Goal: Information Seeking & Learning: Learn about a topic

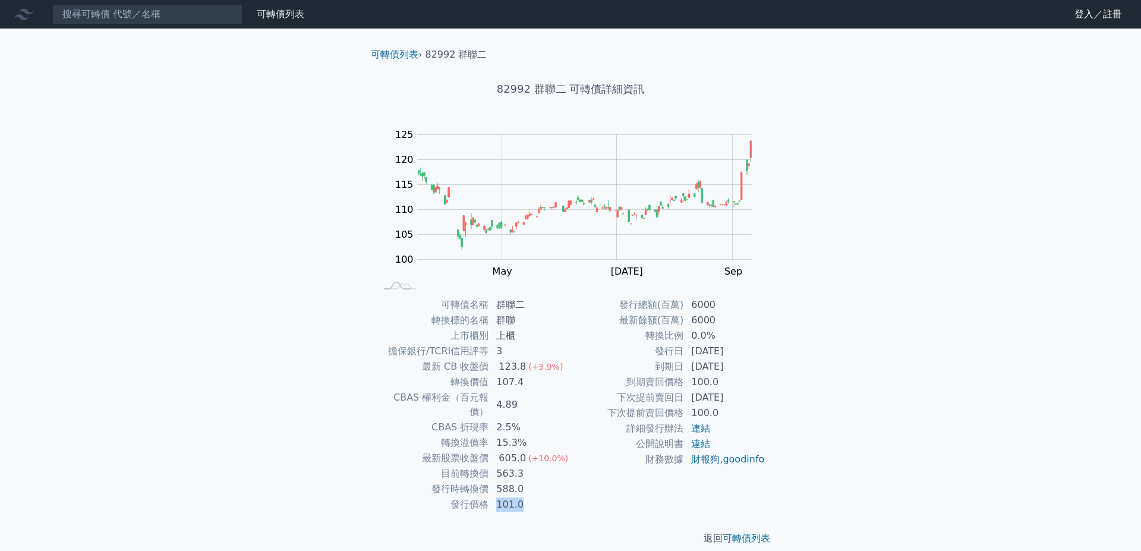
drag, startPoint x: 498, startPoint y: 485, endPoint x: 521, endPoint y: 487, distance: 22.6
click at [521, 497] on td "101.0" at bounding box center [529, 504] width 81 height 15
click at [517, 481] on td "588.0" at bounding box center [529, 488] width 81 height 15
drag, startPoint x: 520, startPoint y: 474, endPoint x: 494, endPoint y: 476, distance: 26.8
click at [494, 481] on td "588.0" at bounding box center [529, 488] width 81 height 15
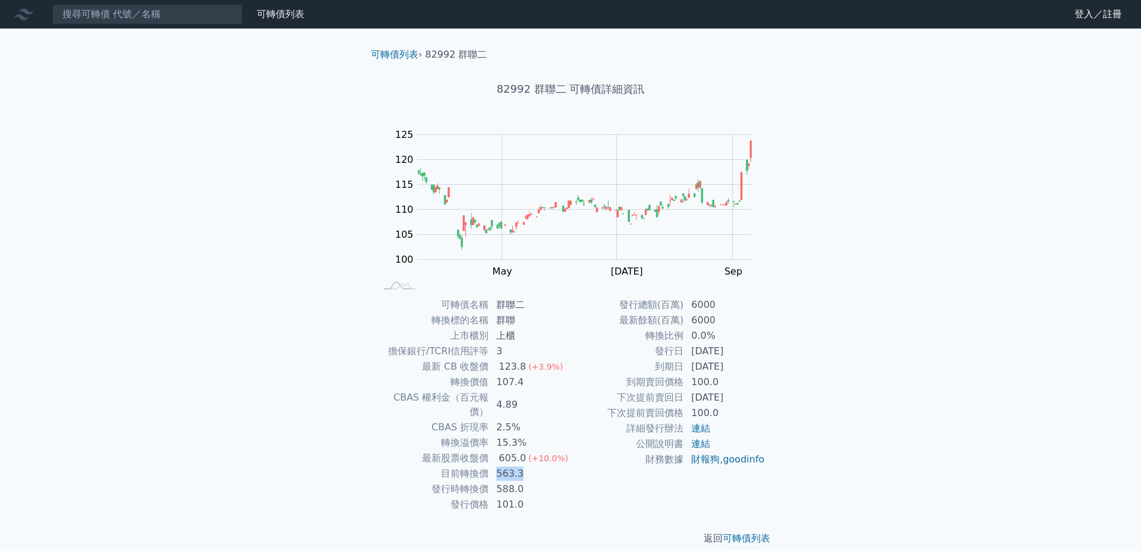
drag, startPoint x: 497, startPoint y: 459, endPoint x: 520, endPoint y: 454, distance: 23.7
click at [520, 466] on td "563.3" at bounding box center [529, 473] width 81 height 15
click at [522, 466] on td "563.3" at bounding box center [529, 473] width 81 height 15
drag, startPoint x: 537, startPoint y: 431, endPoint x: 497, endPoint y: 431, distance: 40.4
click at [497, 435] on td "15.3%" at bounding box center [529, 442] width 81 height 15
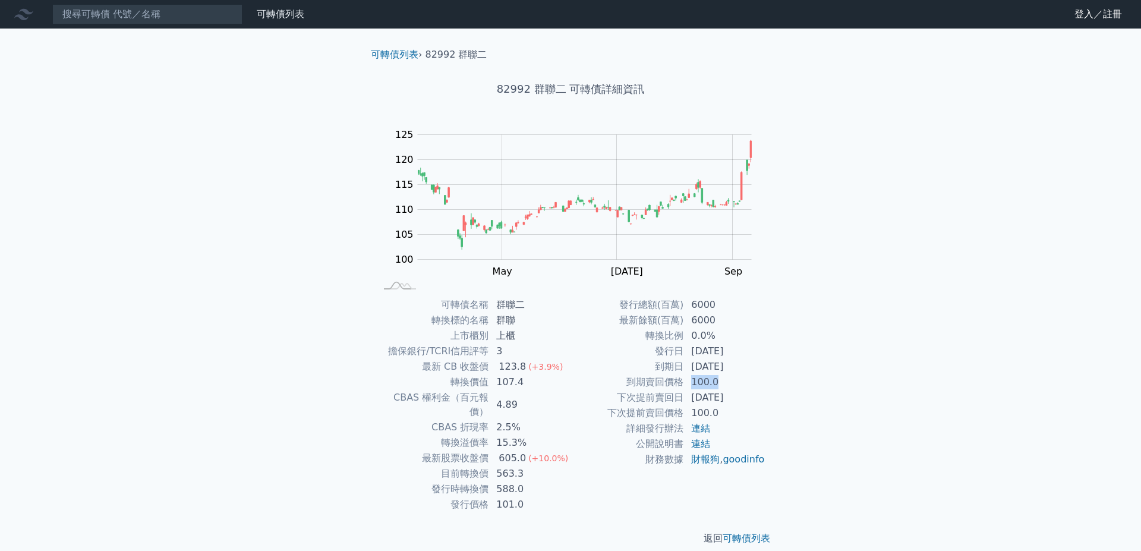
drag, startPoint x: 718, startPoint y: 384, endPoint x: 692, endPoint y: 383, distance: 26.1
click at [692, 383] on td "100.0" at bounding box center [724, 381] width 81 height 15
click at [721, 380] on td "100.0" at bounding box center [724, 381] width 81 height 15
drag, startPoint x: 725, startPoint y: 377, endPoint x: 695, endPoint y: 377, distance: 30.3
click at [687, 381] on td "100.0" at bounding box center [724, 381] width 81 height 15
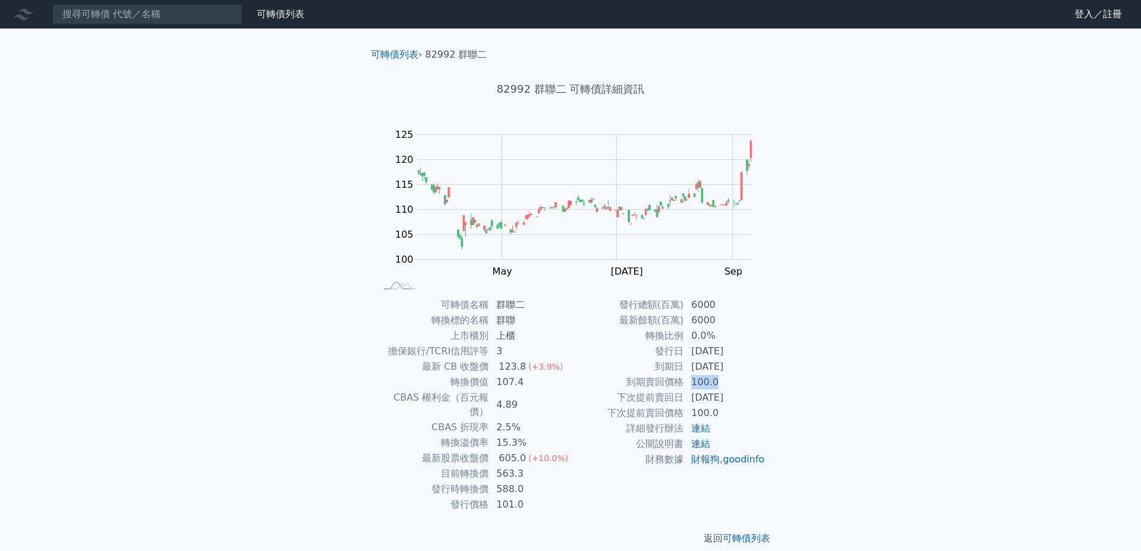
click at [715, 383] on td "100.0" at bounding box center [724, 381] width 81 height 15
drag, startPoint x: 716, startPoint y: 335, endPoint x: 687, endPoint y: 339, distance: 28.7
click at [687, 339] on td "0.0%" at bounding box center [724, 335] width 81 height 15
click at [699, 334] on td "0.0%" at bounding box center [724, 335] width 81 height 15
drag, startPoint x: 711, startPoint y: 333, endPoint x: 690, endPoint y: 338, distance: 21.3
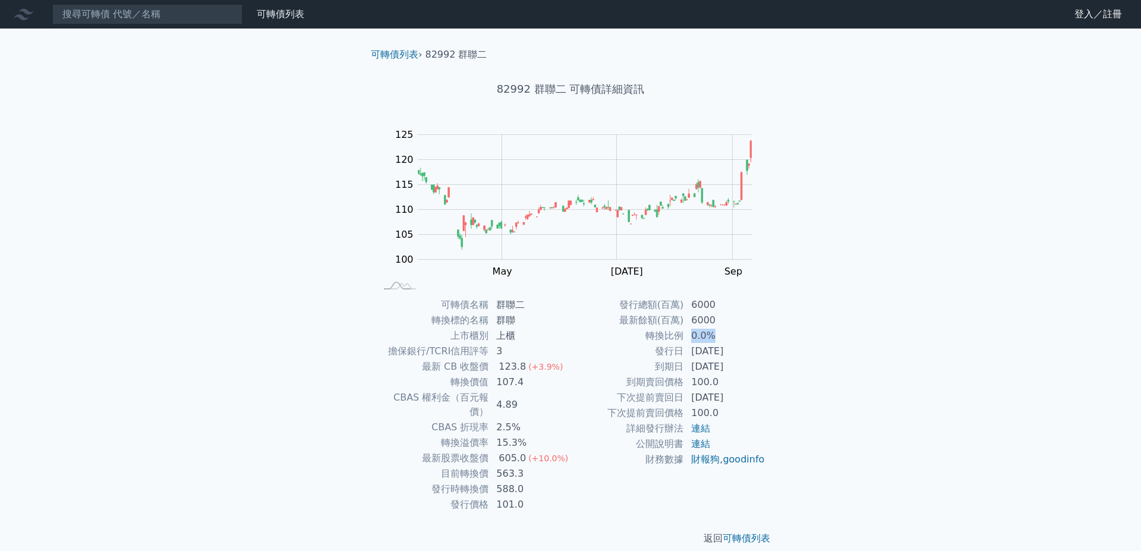
click at [690, 338] on td "0.0%" at bounding box center [724, 335] width 81 height 15
drag, startPoint x: 744, startPoint y: 368, endPoint x: 681, endPoint y: 354, distance: 65.0
click at [681, 354] on tbody "發行總額(百萬) 6000 最新餘額(百萬) 6000 轉換比例 0.0% 發行日 2024-01-23 到期日 2029-01-23 到期賣回價格 100.…" at bounding box center [667, 382] width 195 height 170
click at [697, 393] on td "2027-01-23" at bounding box center [724, 397] width 81 height 15
drag, startPoint x: 744, startPoint y: 396, endPoint x: 644, endPoint y: 355, distance: 108.7
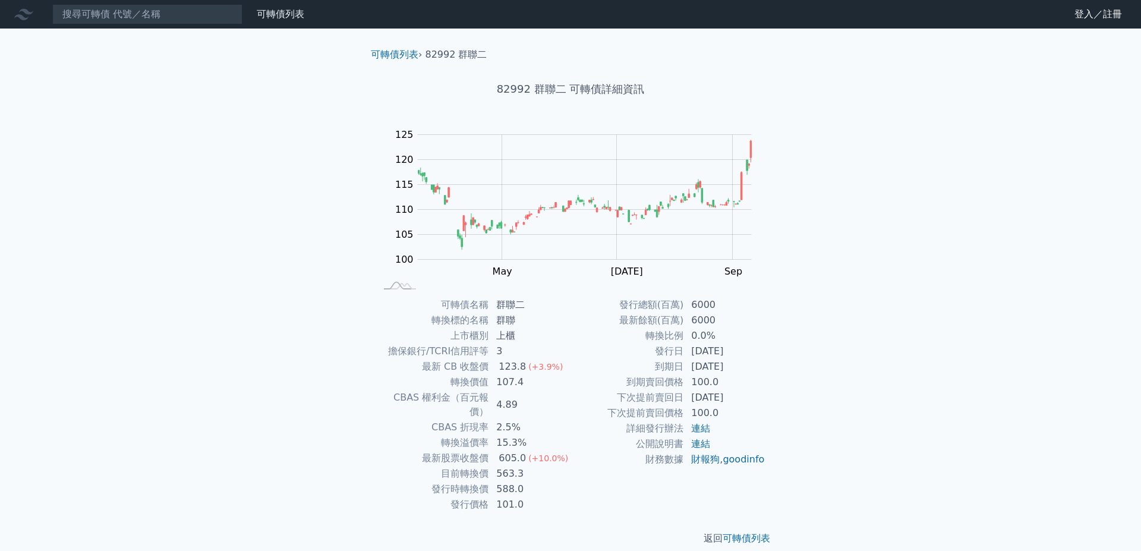
click at [644, 355] on tbody "發行總額(百萬) 6000 最新餘額(百萬) 6000 轉換比例 0.0% 發行日 2024-01-23 到期日 2029-01-23 到期賣回價格 100.…" at bounding box center [667, 382] width 195 height 170
click at [751, 360] on td "2029-01-23" at bounding box center [724, 366] width 81 height 15
drag, startPoint x: 749, startPoint y: 399, endPoint x: 690, endPoint y: 404, distance: 58.5
click at [690, 404] on td "2027-01-23" at bounding box center [724, 397] width 81 height 15
click at [696, 401] on td "2027-01-23" at bounding box center [724, 397] width 81 height 15
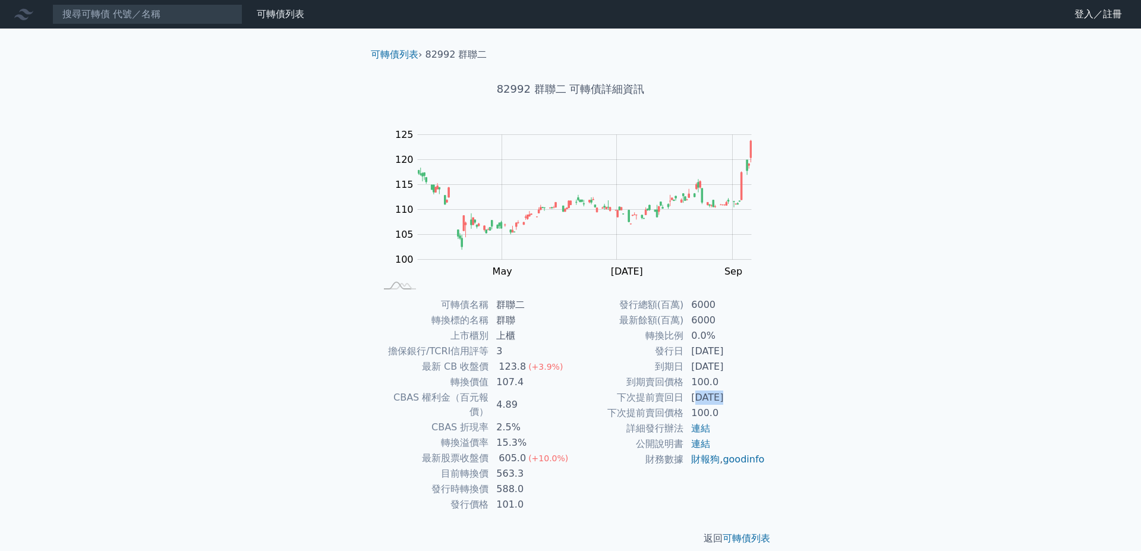
drag, startPoint x: 699, startPoint y: 399, endPoint x: 723, endPoint y: 397, distance: 23.8
click at [724, 397] on td "2027-01-23" at bounding box center [724, 397] width 81 height 15
click at [722, 397] on td "2027-01-23" at bounding box center [724, 397] width 81 height 15
click at [400, 54] on link "可轉債列表" at bounding box center [395, 54] width 48 height 11
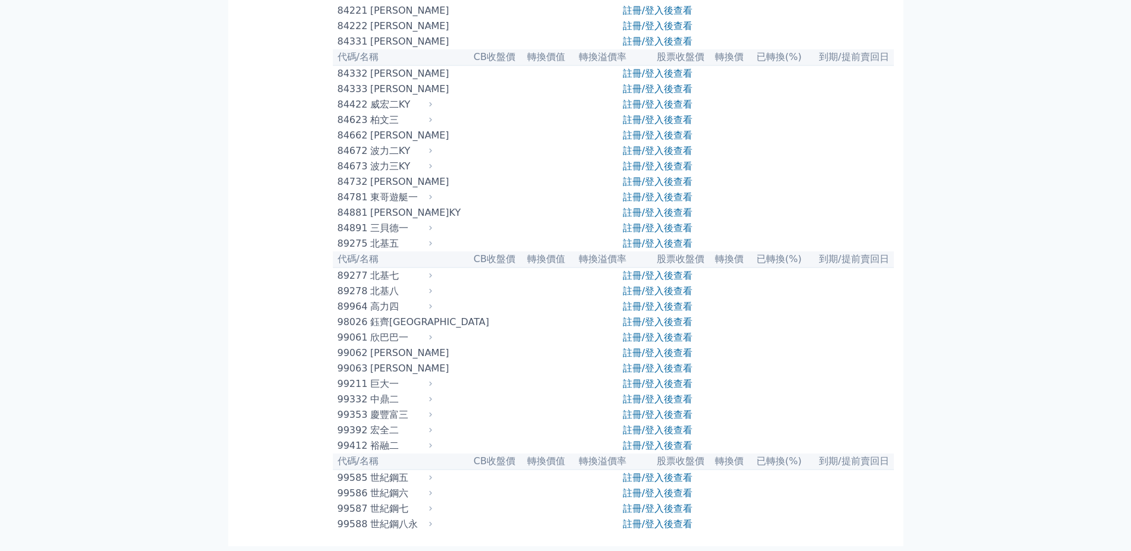
scroll to position [6378, 0]
drag, startPoint x: 395, startPoint y: 339, endPoint x: 403, endPoint y: 340, distance: 8.4
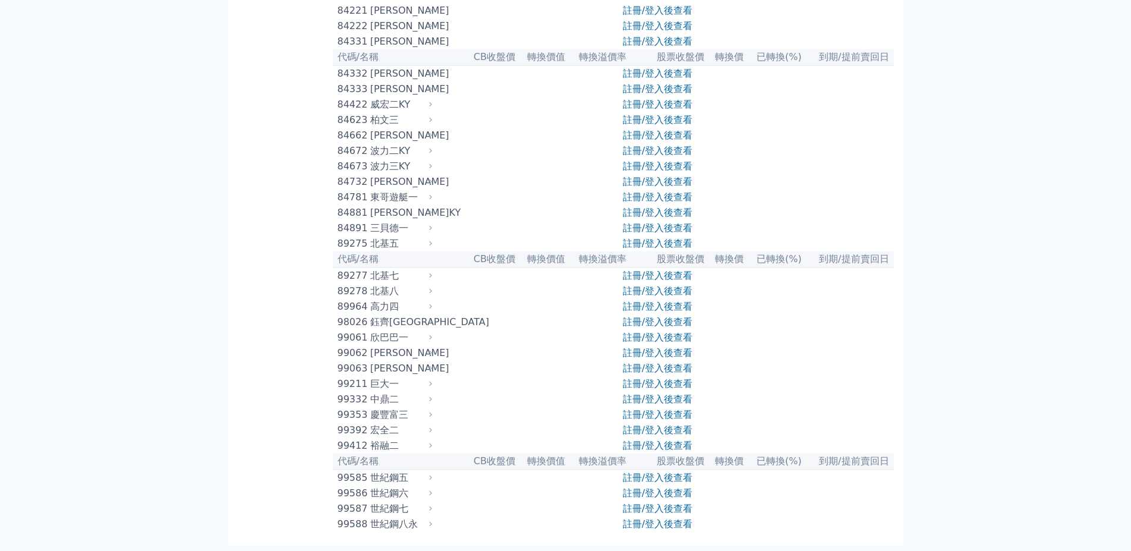
drag, startPoint x: 338, startPoint y: 339, endPoint x: 396, endPoint y: 337, distance: 57.7
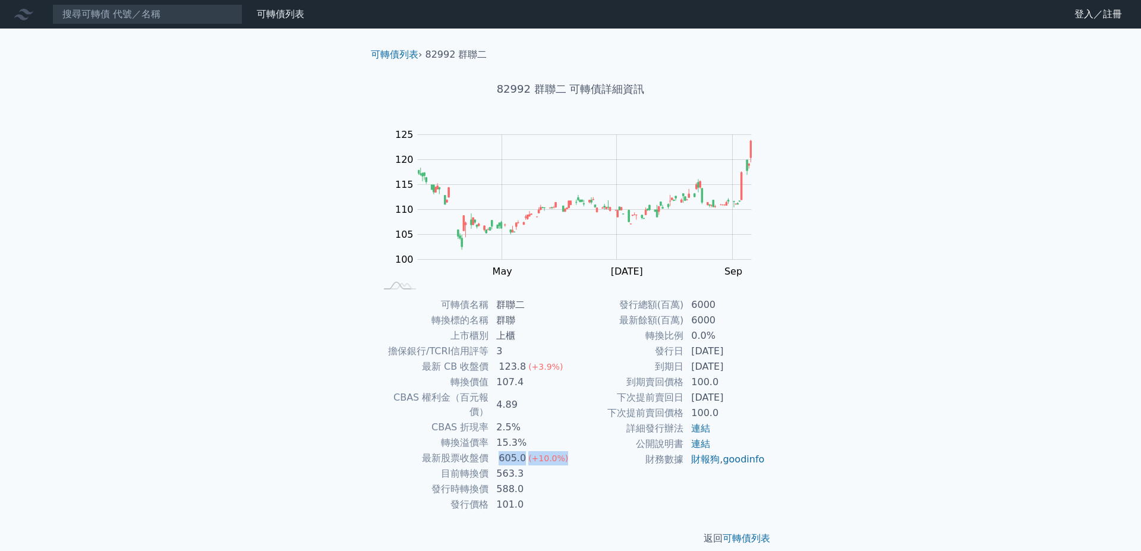
drag, startPoint x: 500, startPoint y: 443, endPoint x: 566, endPoint y: 442, distance: 66.0
click at [566, 450] on td "605.0 (+10.0%)" at bounding box center [529, 457] width 81 height 15
click at [550, 466] on td "563.3" at bounding box center [529, 473] width 81 height 15
drag, startPoint x: 522, startPoint y: 460, endPoint x: 486, endPoint y: 462, distance: 36.3
click at [486, 466] on tr "目前轉換價 563.3" at bounding box center [472, 473] width 195 height 15
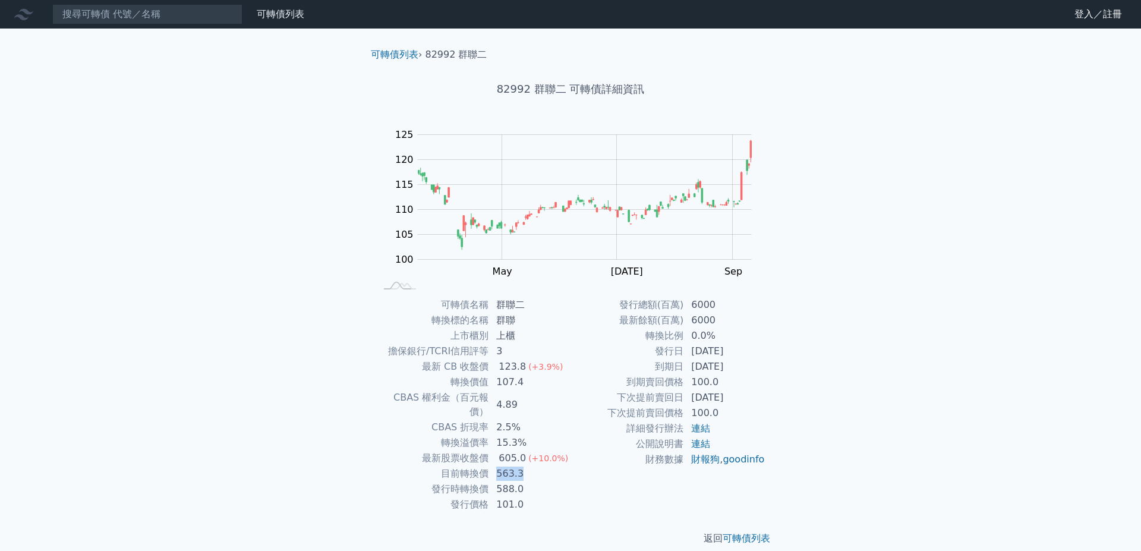
click at [519, 466] on td "563.3" at bounding box center [529, 473] width 81 height 15
drag, startPoint x: 741, startPoint y: 351, endPoint x: 681, endPoint y: 351, distance: 60.6
click at [681, 351] on tr "發行日 2024-01-23" at bounding box center [667, 350] width 195 height 15
click at [740, 358] on td "2024-01-23" at bounding box center [724, 350] width 81 height 15
drag, startPoint x: 743, startPoint y: 400, endPoint x: 685, endPoint y: 393, distance: 58.1
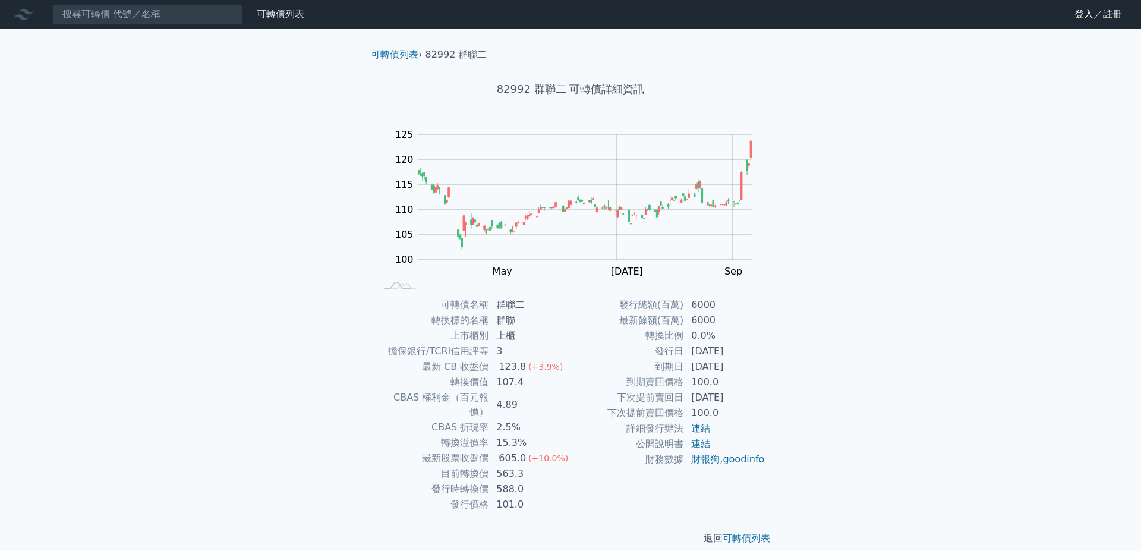
click at [685, 393] on td "2027-01-23" at bounding box center [724, 397] width 81 height 15
click at [744, 397] on td "2027-01-23" at bounding box center [724, 397] width 81 height 15
drag, startPoint x: 742, startPoint y: 397, endPoint x: 617, endPoint y: 399, distance: 124.8
click at [617, 399] on tr "下次提前賣回日 2027-01-23" at bounding box center [667, 397] width 195 height 15
click at [761, 396] on td "2027-01-23" at bounding box center [724, 397] width 81 height 15
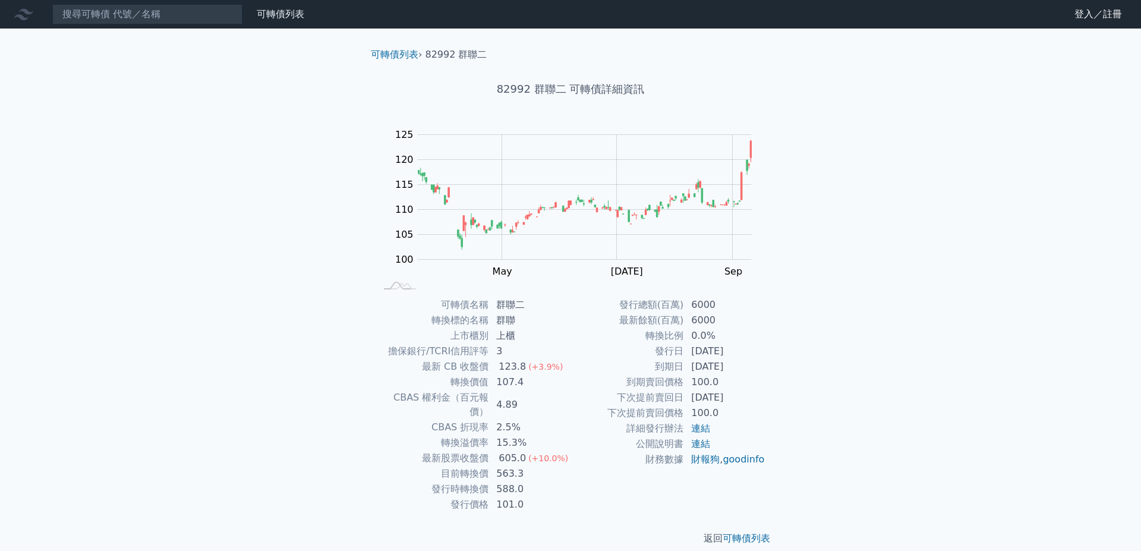
drag, startPoint x: 747, startPoint y: 367, endPoint x: 658, endPoint y: 373, distance: 89.9
click at [658, 373] on tr "到期日 2029-01-23" at bounding box center [667, 366] width 195 height 15
click at [738, 397] on td "2027-01-23" at bounding box center [724, 397] width 81 height 15
click at [690, 309] on td "6000" at bounding box center [724, 304] width 81 height 15
drag, startPoint x: 694, startPoint y: 304, endPoint x: 721, endPoint y: 305, distance: 27.4
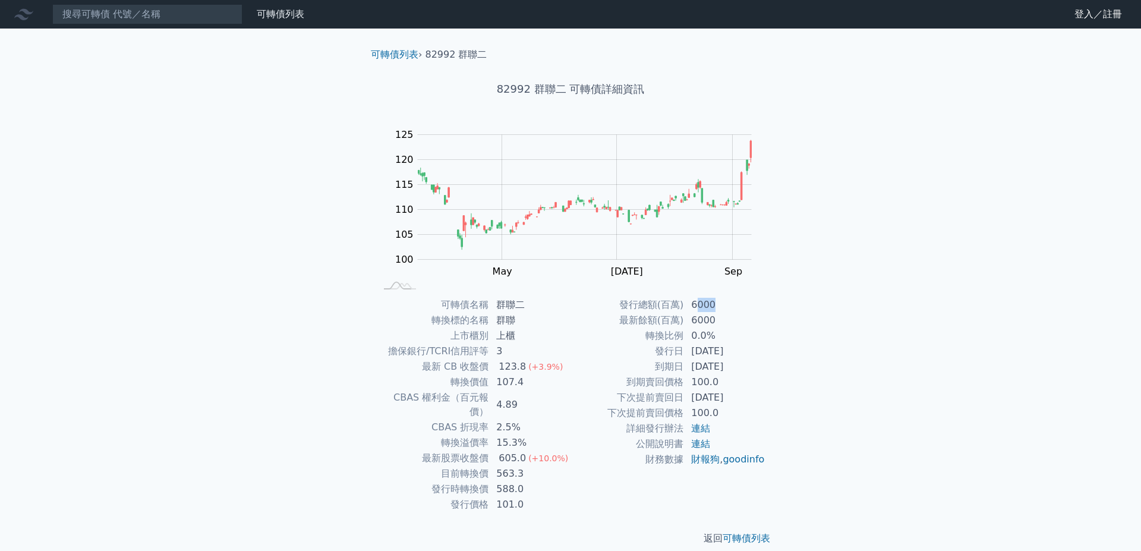
click at [721, 305] on td "6000" at bounding box center [724, 304] width 81 height 15
click at [718, 308] on td "6000" at bounding box center [724, 304] width 81 height 15
drag, startPoint x: 715, startPoint y: 306, endPoint x: 687, endPoint y: 308, distance: 28.6
click at [687, 308] on td "6000" at bounding box center [724, 304] width 81 height 15
click at [712, 306] on td "6000" at bounding box center [724, 304] width 81 height 15
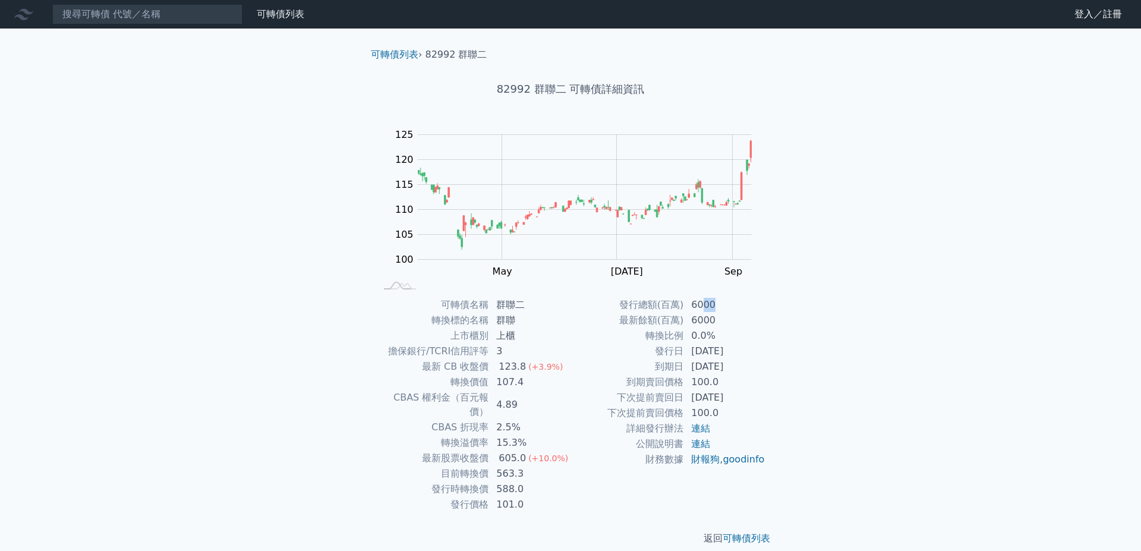
drag, startPoint x: 703, startPoint y: 307, endPoint x: 716, endPoint y: 305, distance: 13.8
click at [716, 305] on td "6000" at bounding box center [724, 304] width 81 height 15
click at [711, 307] on td "6000" at bounding box center [724, 304] width 81 height 15
click at [703, 304] on td "6000" at bounding box center [724, 304] width 81 height 15
click at [393, 59] on link "可轉債列表" at bounding box center [395, 54] width 48 height 11
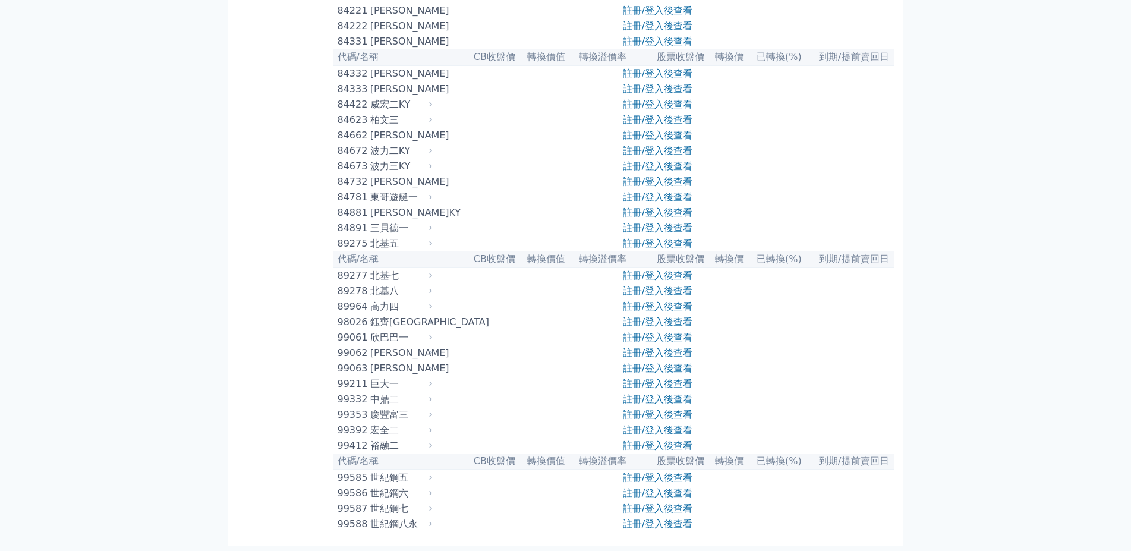
scroll to position [6830, 0]
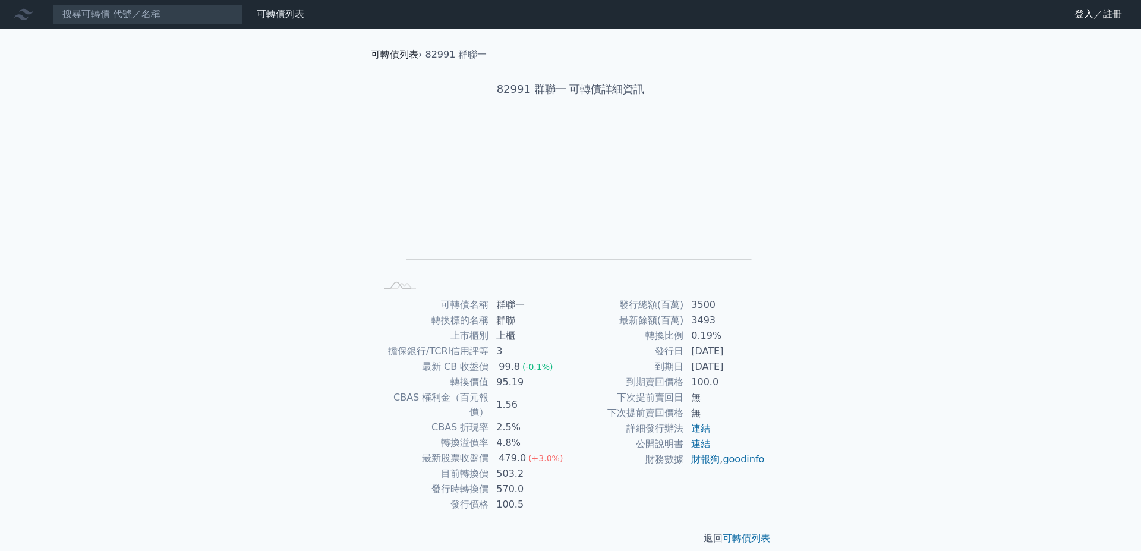
click at [408, 59] on link "可轉債列表" at bounding box center [395, 54] width 48 height 11
